Goal: Task Accomplishment & Management: Use online tool/utility

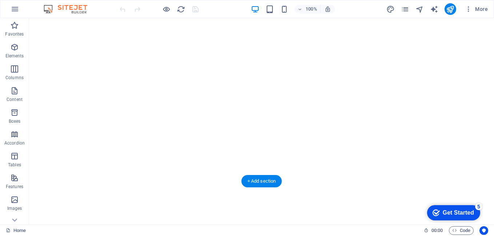
scroll to position [145, 0]
click at [448, 215] on div "Get Started" at bounding box center [457, 213] width 31 height 7
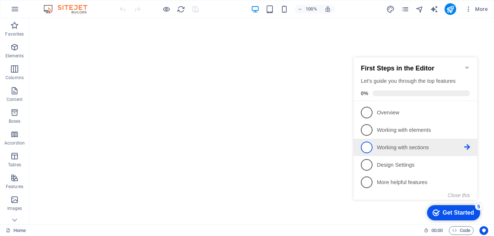
click at [369, 144] on span "3" at bounding box center [367, 148] width 12 height 12
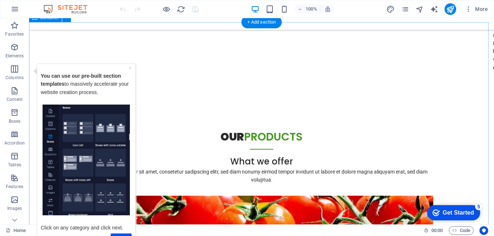
scroll to position [2436, 0]
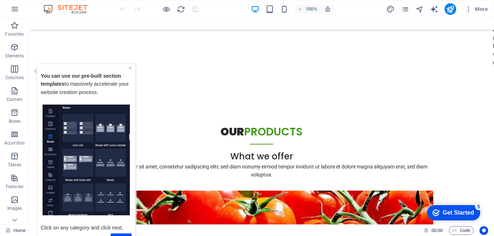
click at [130, 69] on link "×" at bounding box center [130, 68] width 3 height 6
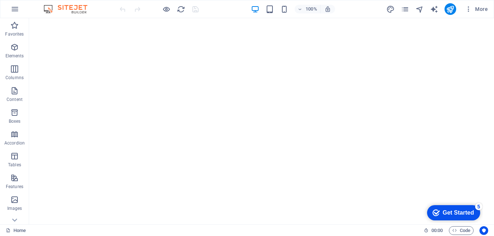
scroll to position [0, 0]
click at [422, 9] on icon "navigator" at bounding box center [419, 9] width 8 height 8
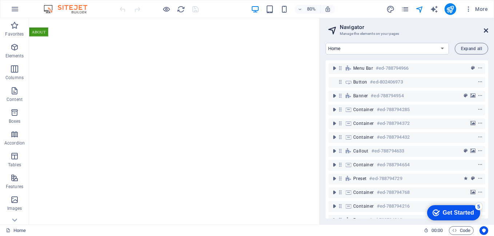
click at [486, 30] on icon at bounding box center [486, 31] width 4 height 6
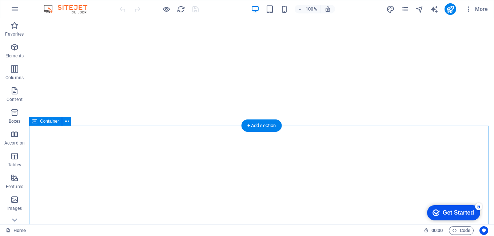
scroll to position [218, 0]
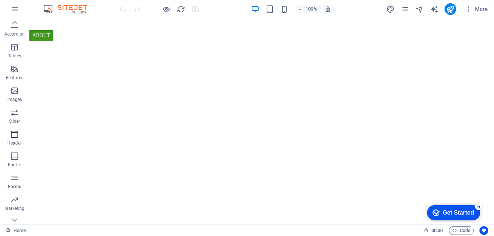
scroll to position [121, 0]
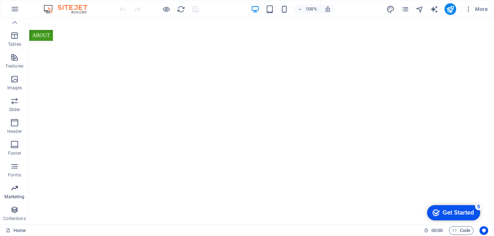
click at [18, 193] on span "Marketing" at bounding box center [14, 192] width 29 height 17
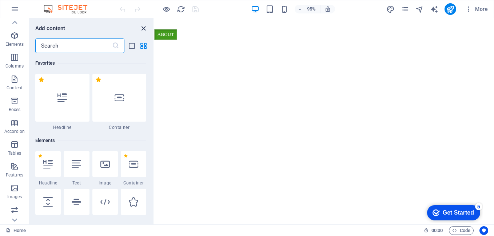
scroll to position [5922, 0]
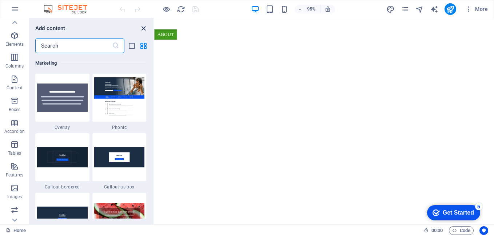
click at [143, 27] on icon "close panel" at bounding box center [143, 28] width 8 height 8
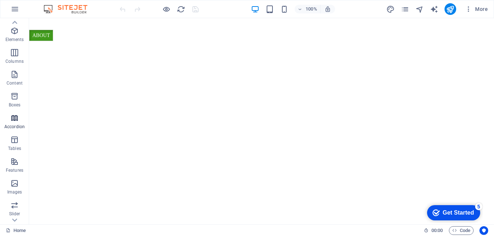
scroll to position [0, 0]
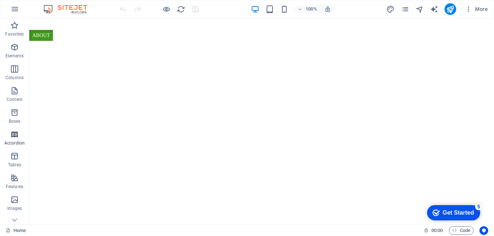
click at [14, 138] on icon "button" at bounding box center [14, 134] width 9 height 9
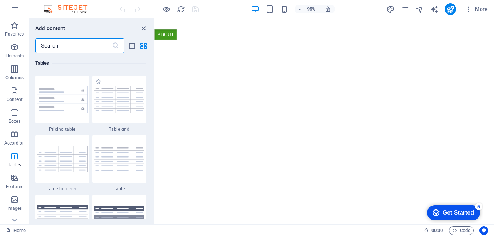
scroll to position [2648, 0]
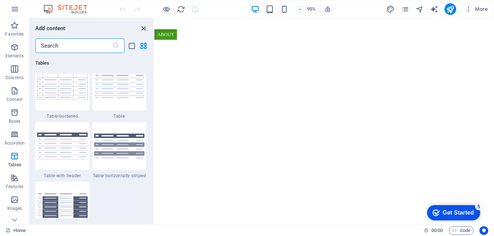
click at [144, 27] on icon "close panel" at bounding box center [143, 28] width 8 height 8
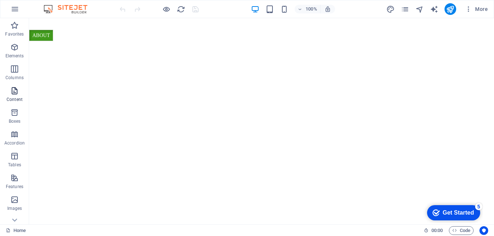
click at [16, 95] on span "Content" at bounding box center [14, 95] width 29 height 17
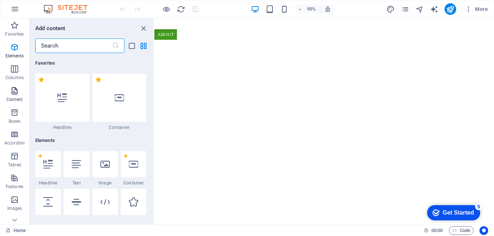
scroll to position [1272, 0]
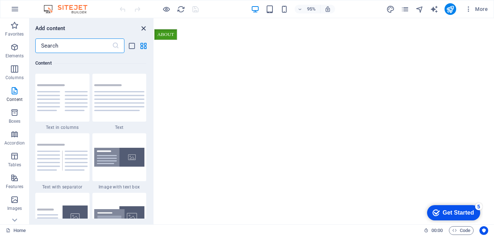
click at [143, 27] on icon "close panel" at bounding box center [143, 28] width 8 height 8
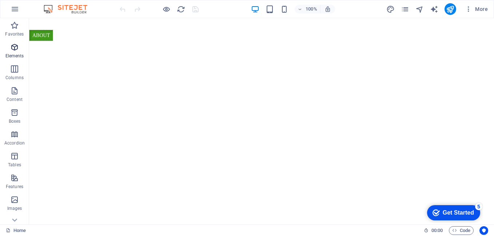
click at [16, 53] on p "Elements" at bounding box center [14, 56] width 19 height 6
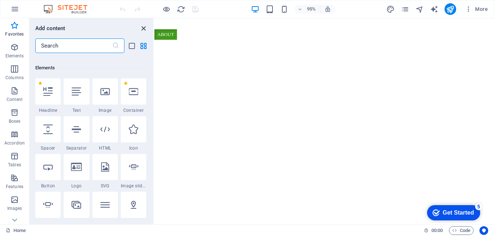
scroll to position [36, 0]
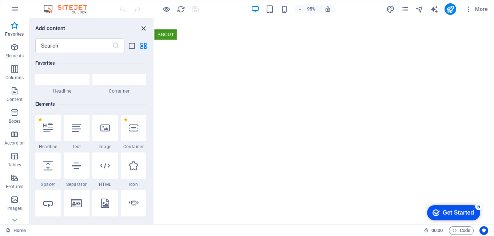
drag, startPoint x: 141, startPoint y: 28, endPoint x: 113, endPoint y: 10, distance: 33.0
click at [141, 28] on icon "close panel" at bounding box center [143, 28] width 8 height 8
